Goal: Transaction & Acquisition: Purchase product/service

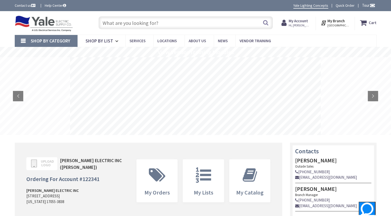
click at [170, 23] on input "text" at bounding box center [185, 22] width 174 height 13
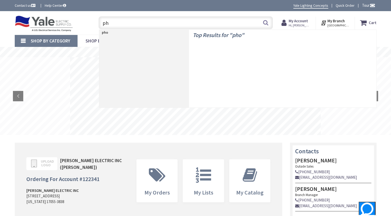
type input "p"
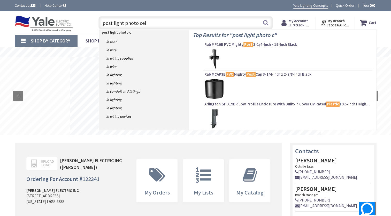
type input "post light photo cell"
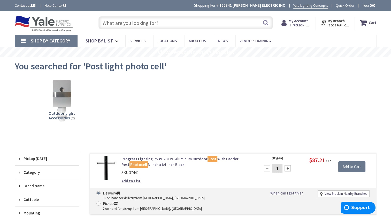
click at [169, 23] on input "text" at bounding box center [185, 22] width 174 height 13
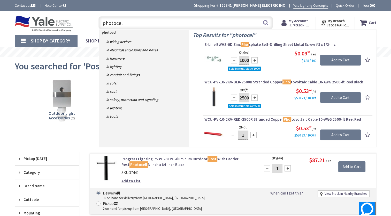
type input "photocell"
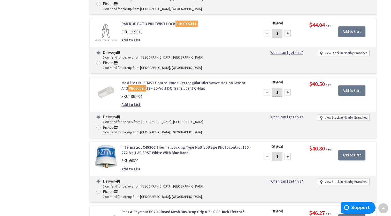
scroll to position [750, 0]
